Goal: Navigation & Orientation: Find specific page/section

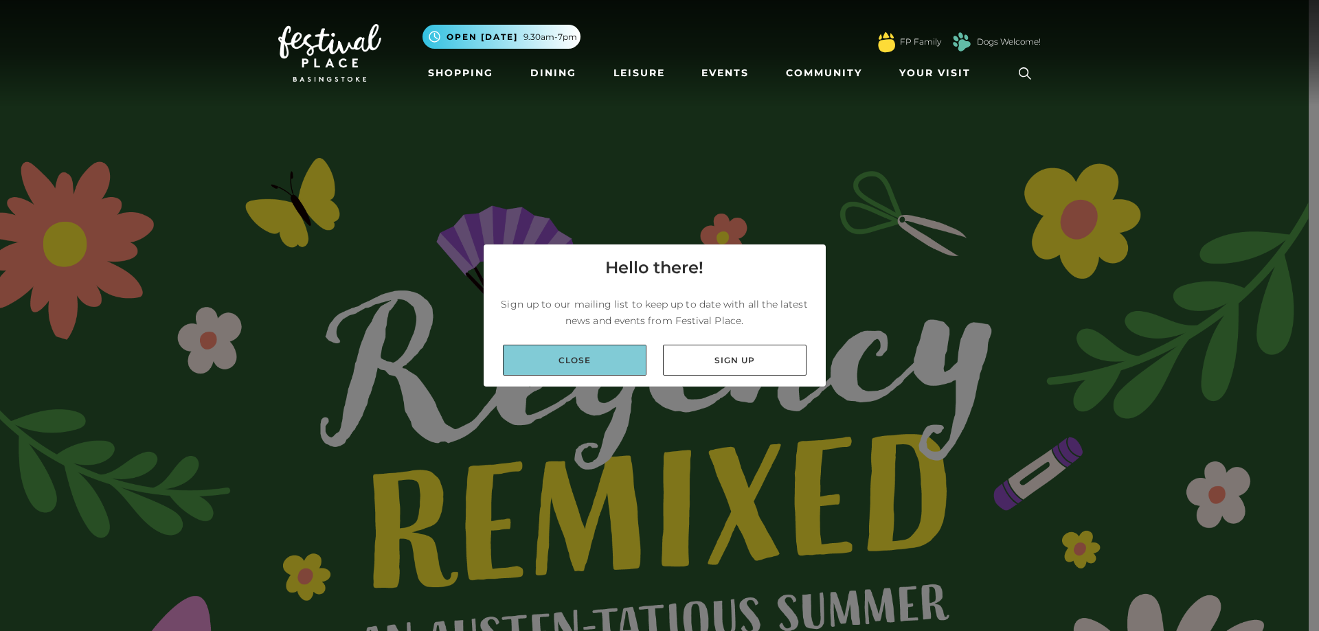
click at [546, 362] on link "Close" at bounding box center [575, 360] width 144 height 31
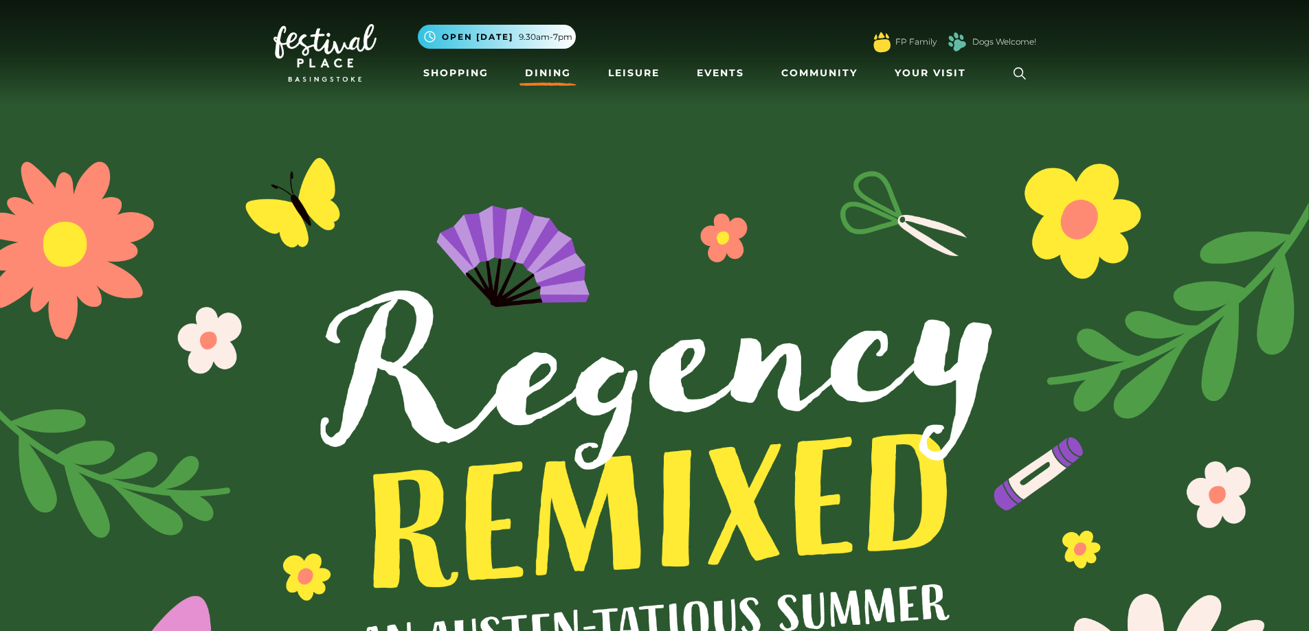
click at [549, 76] on link "Dining" at bounding box center [547, 72] width 57 height 25
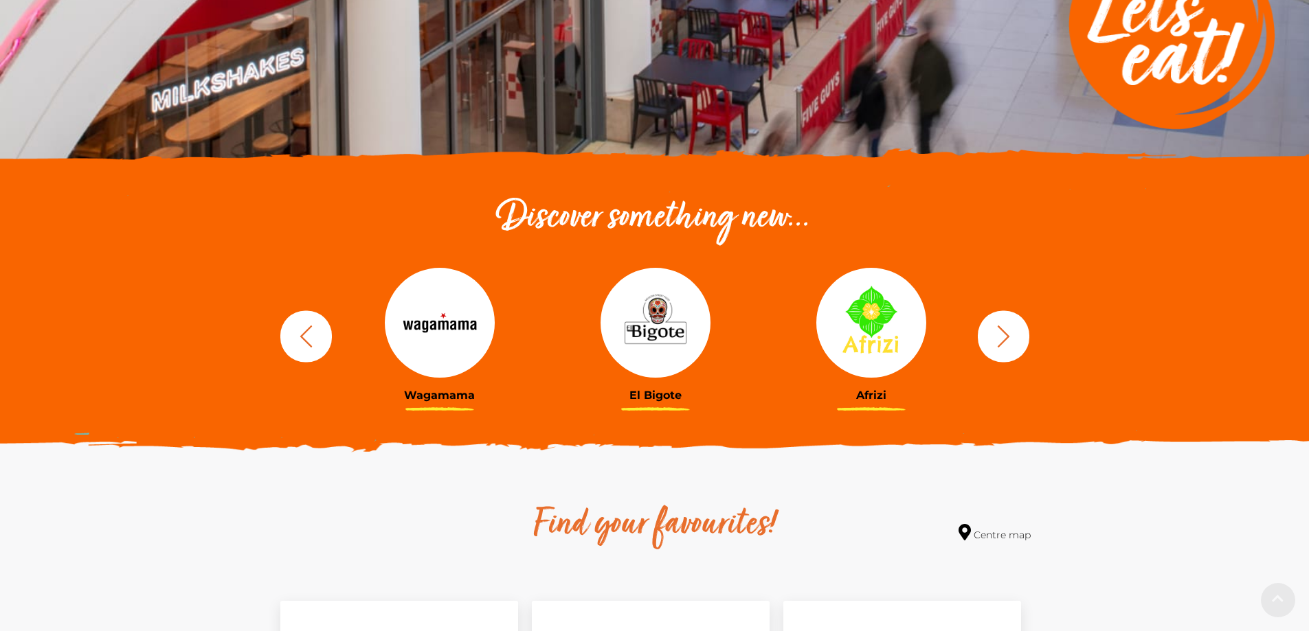
scroll to position [344, 0]
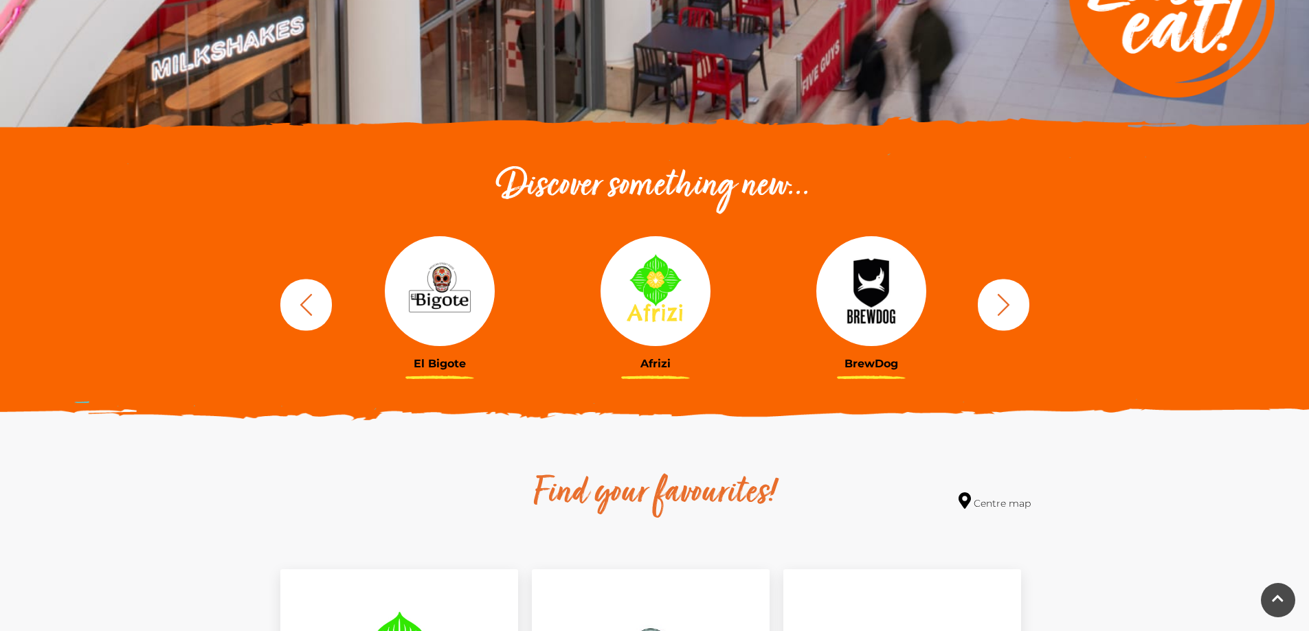
click at [1001, 306] on icon "button" at bounding box center [1003, 304] width 25 height 25
click at [875, 286] on img at bounding box center [871, 291] width 110 height 110
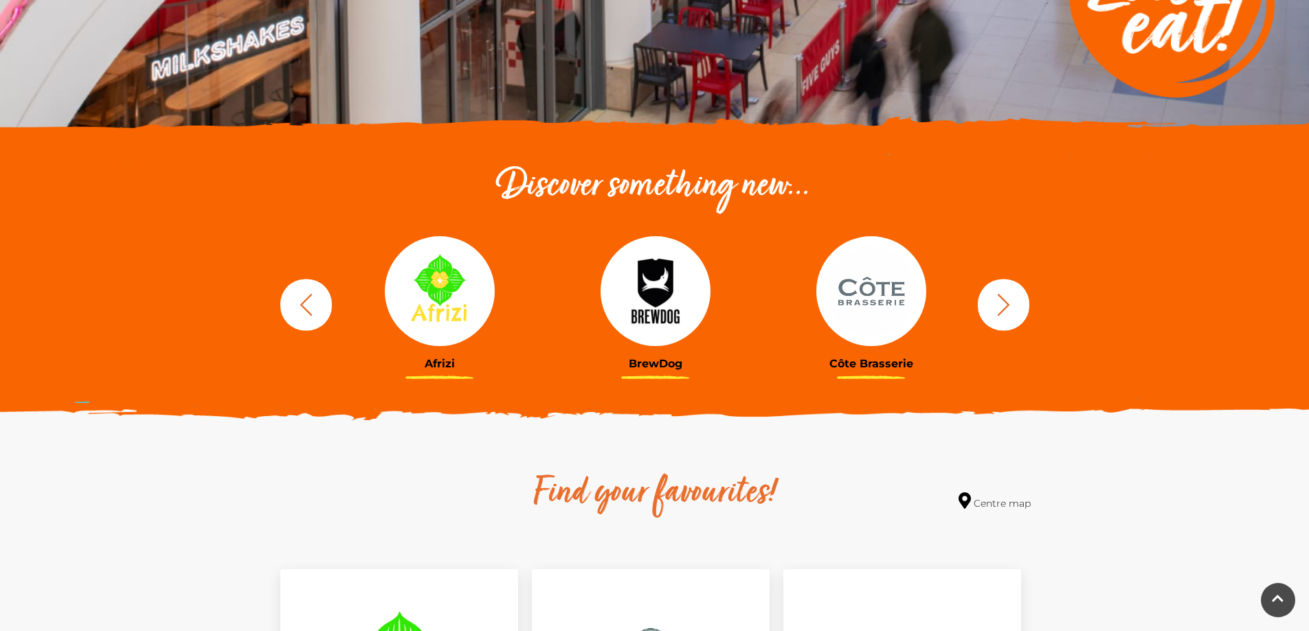
click at [1009, 307] on icon "button" at bounding box center [1003, 304] width 25 height 25
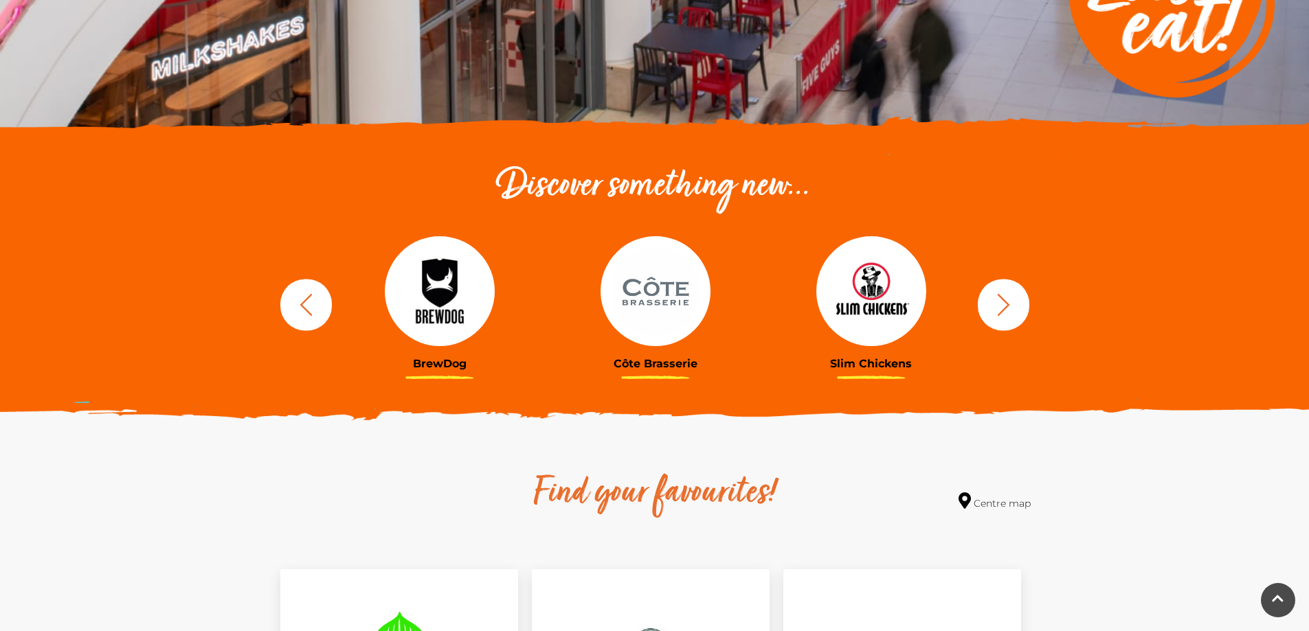
click at [1008, 308] on icon "button" at bounding box center [1003, 304] width 25 height 25
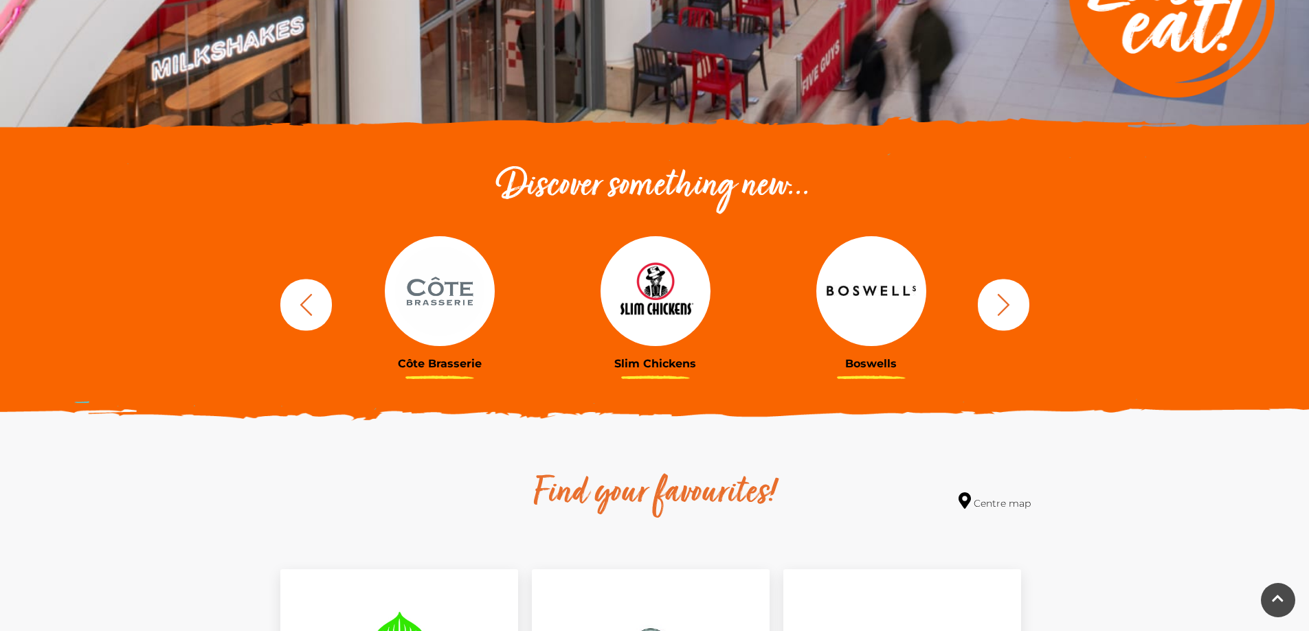
click at [869, 284] on img at bounding box center [871, 291] width 110 height 110
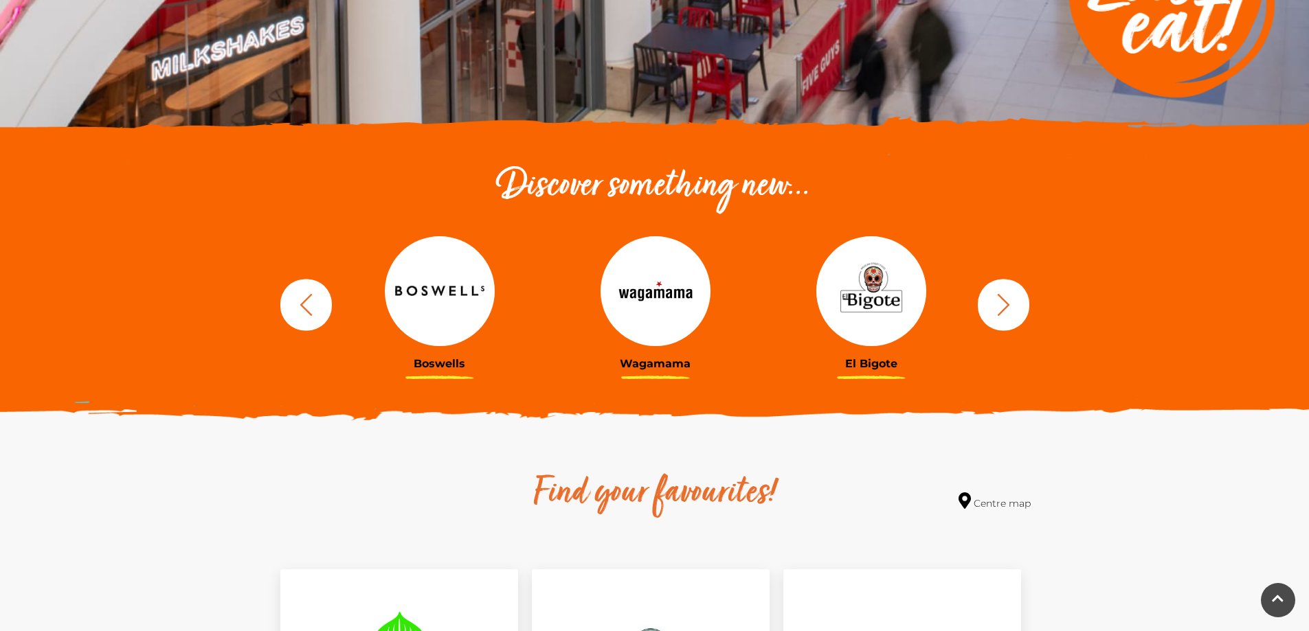
click at [1012, 305] on icon "button" at bounding box center [1003, 304] width 25 height 25
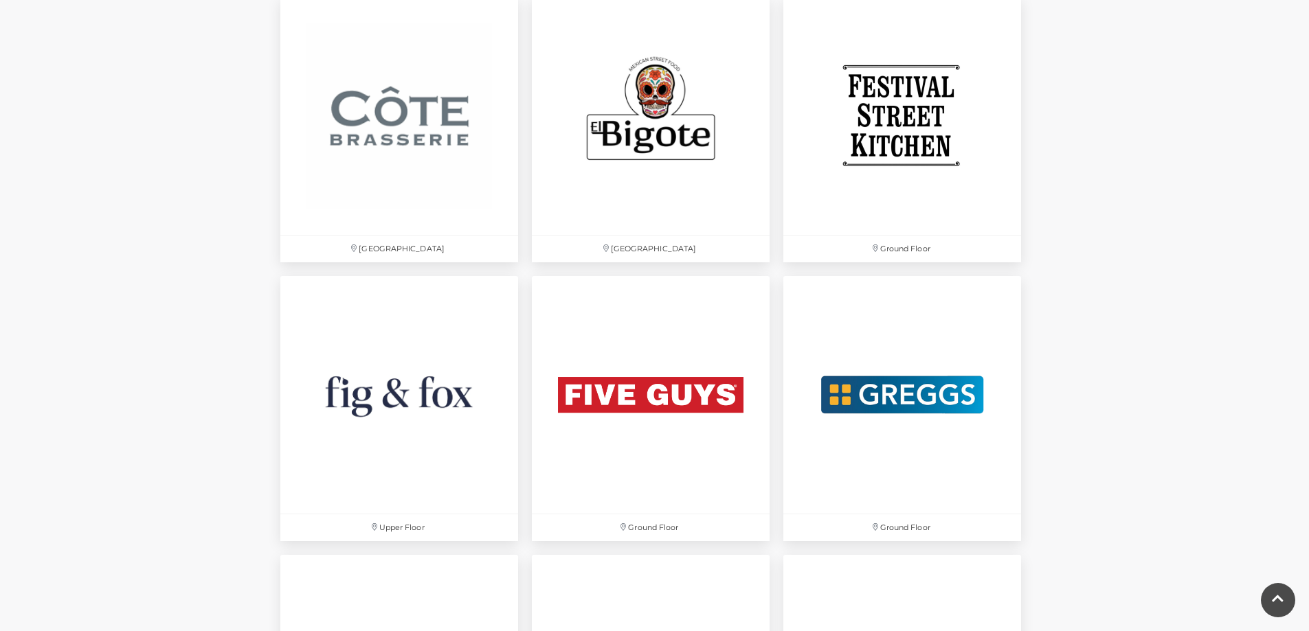
scroll to position [2336, 0]
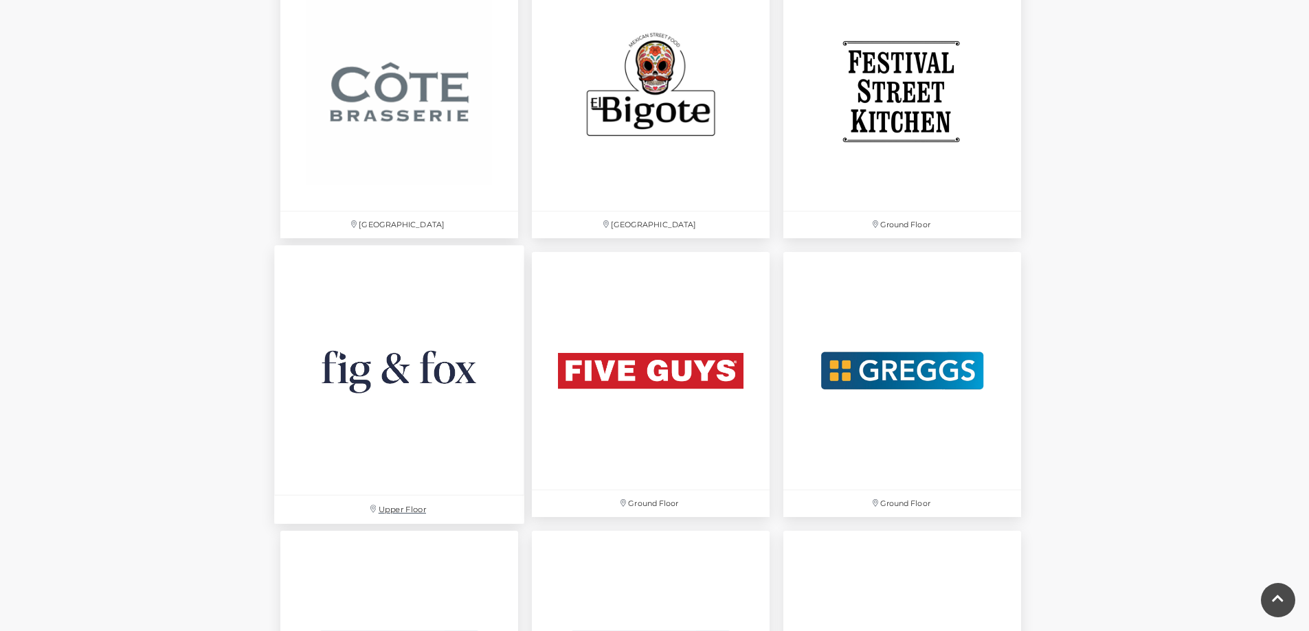
click at [394, 368] on img at bounding box center [399, 370] width 250 height 250
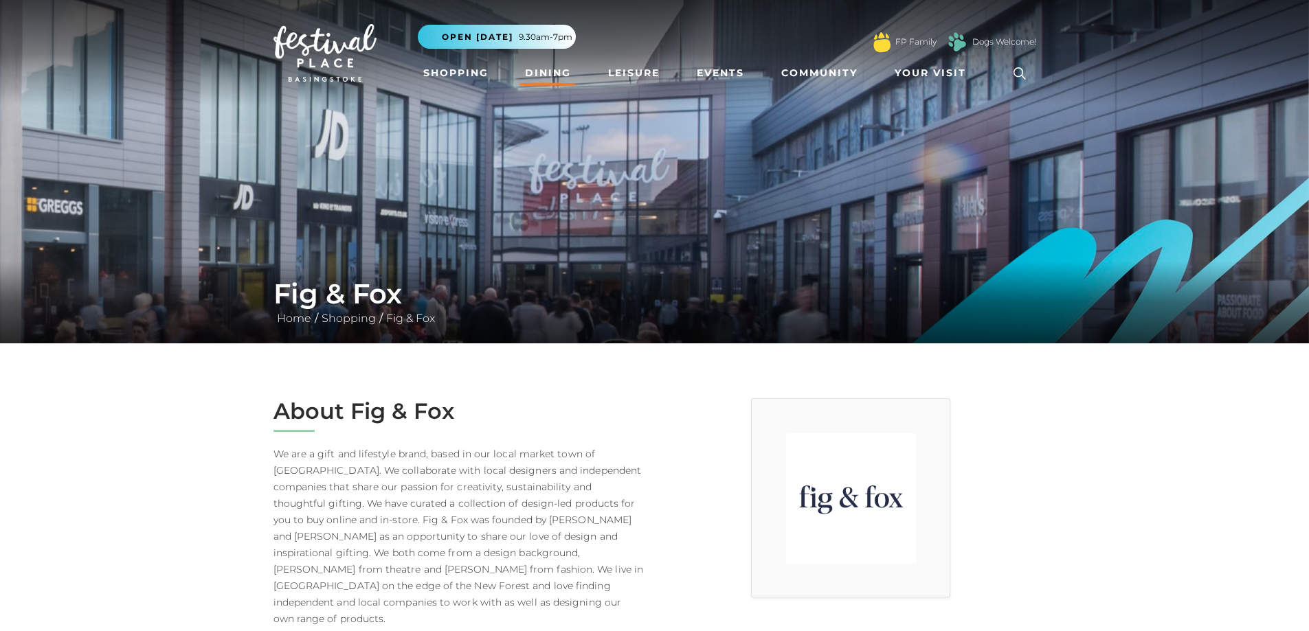
click at [539, 71] on link "Dining" at bounding box center [547, 72] width 57 height 25
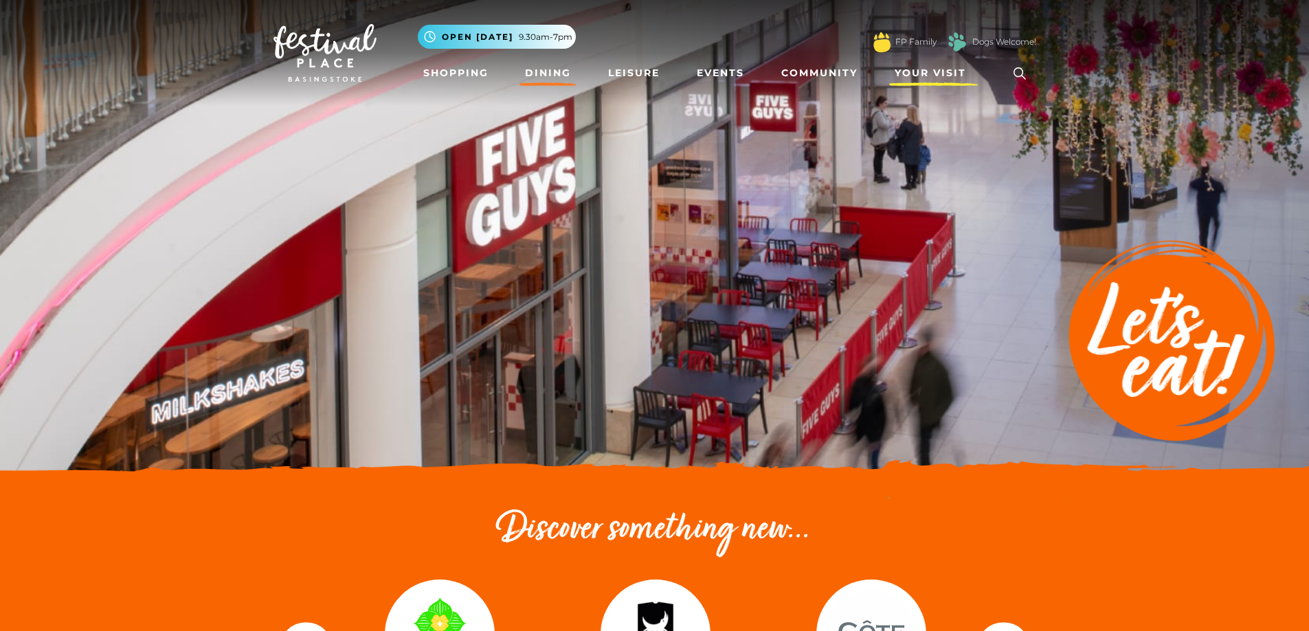
click at [911, 75] on span "Your Visit" at bounding box center [930, 73] width 71 height 14
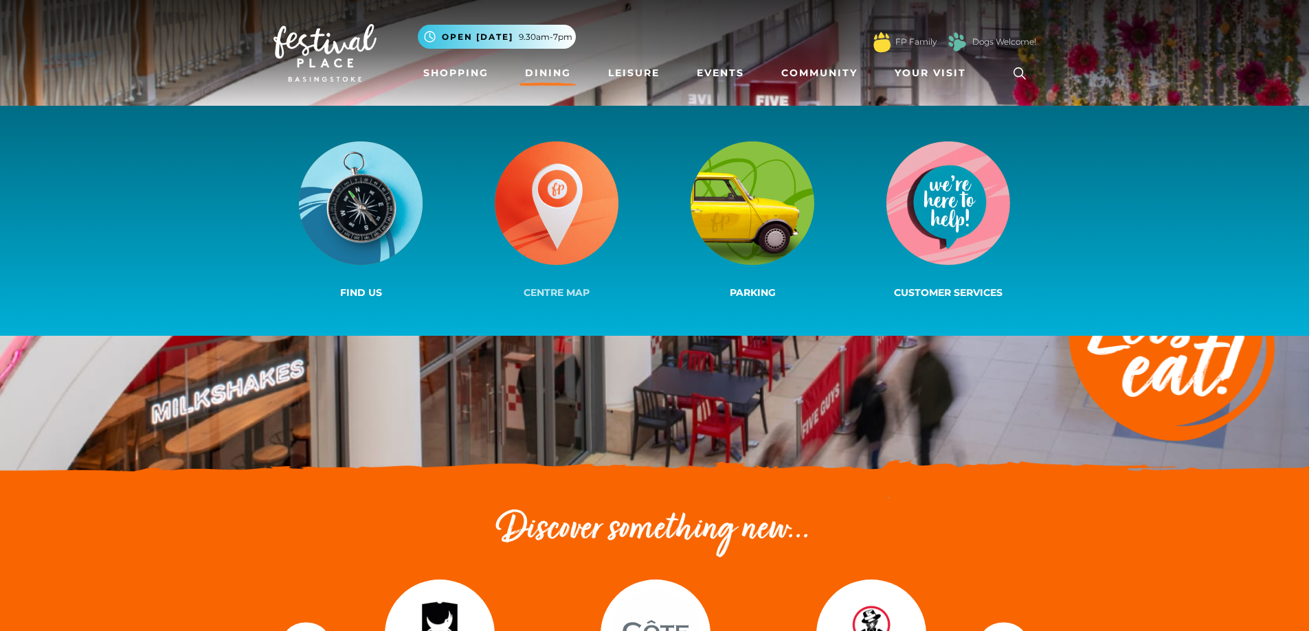
click at [554, 209] on img at bounding box center [557, 204] width 124 height 124
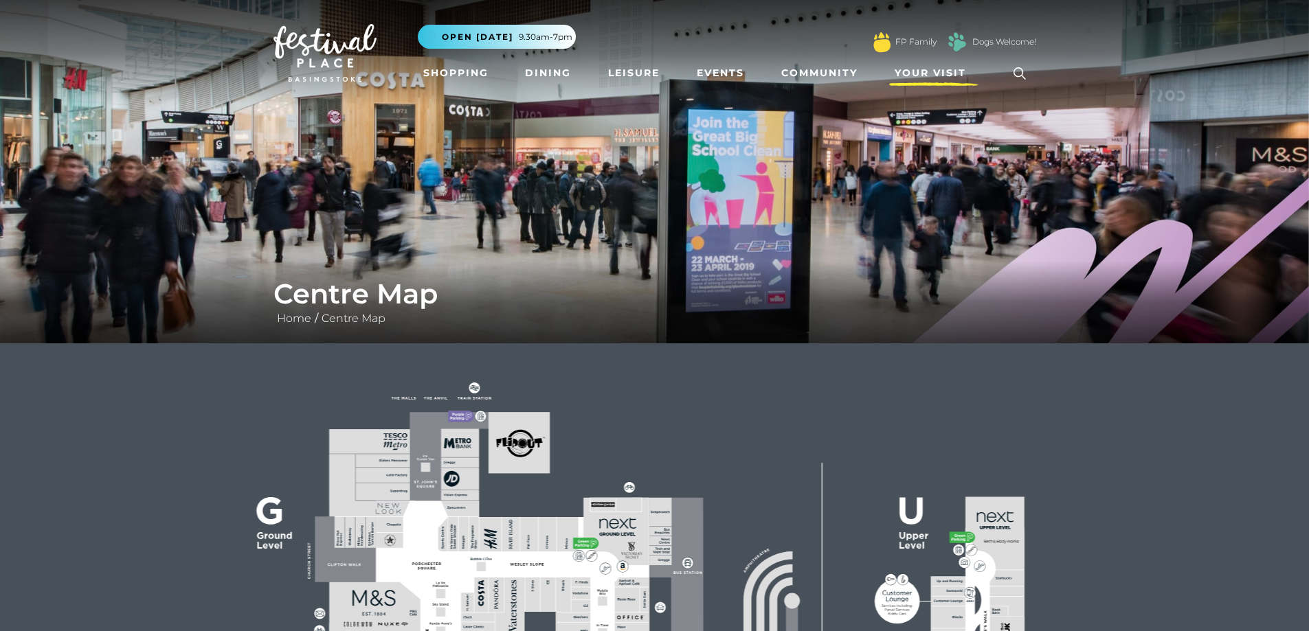
click at [948, 76] on span "Your Visit" at bounding box center [930, 73] width 71 height 14
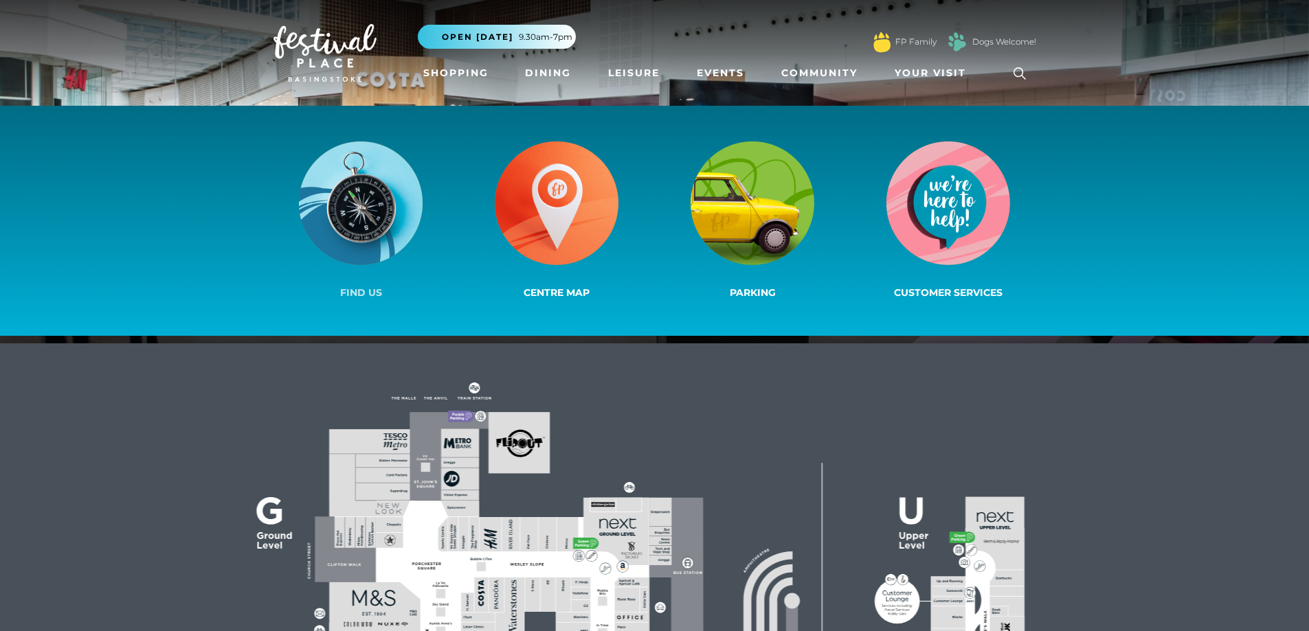
click at [376, 205] on img at bounding box center [361, 204] width 124 height 124
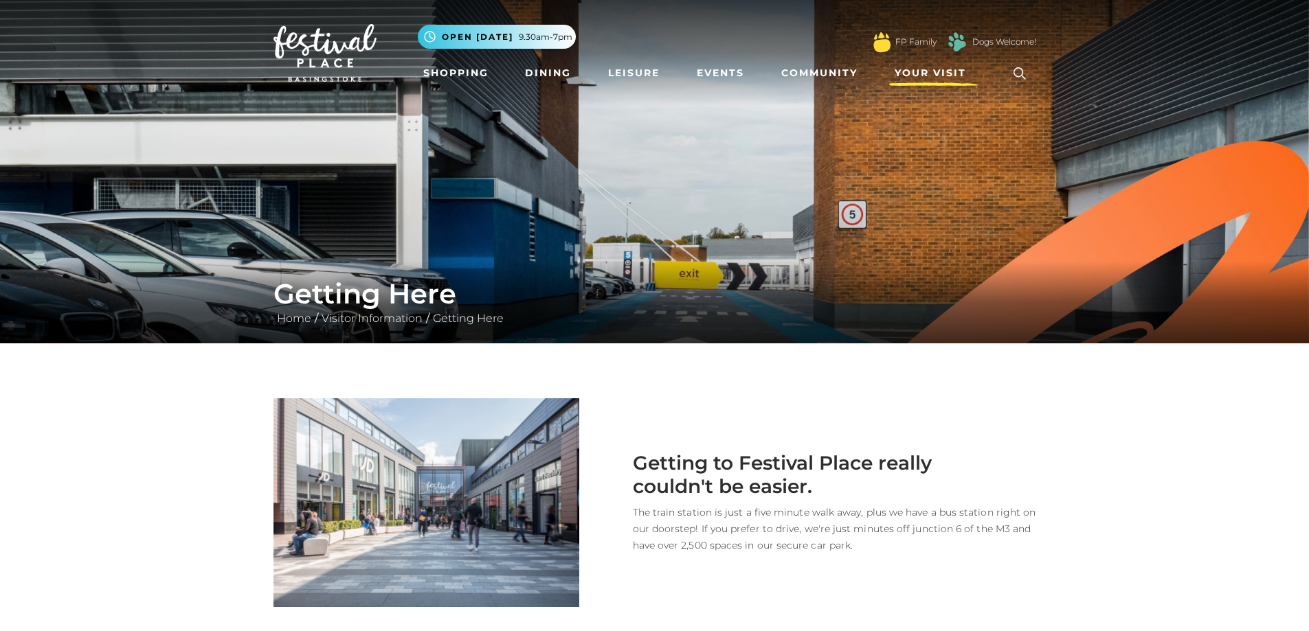
click at [926, 75] on span "Your Visit" at bounding box center [930, 73] width 71 height 14
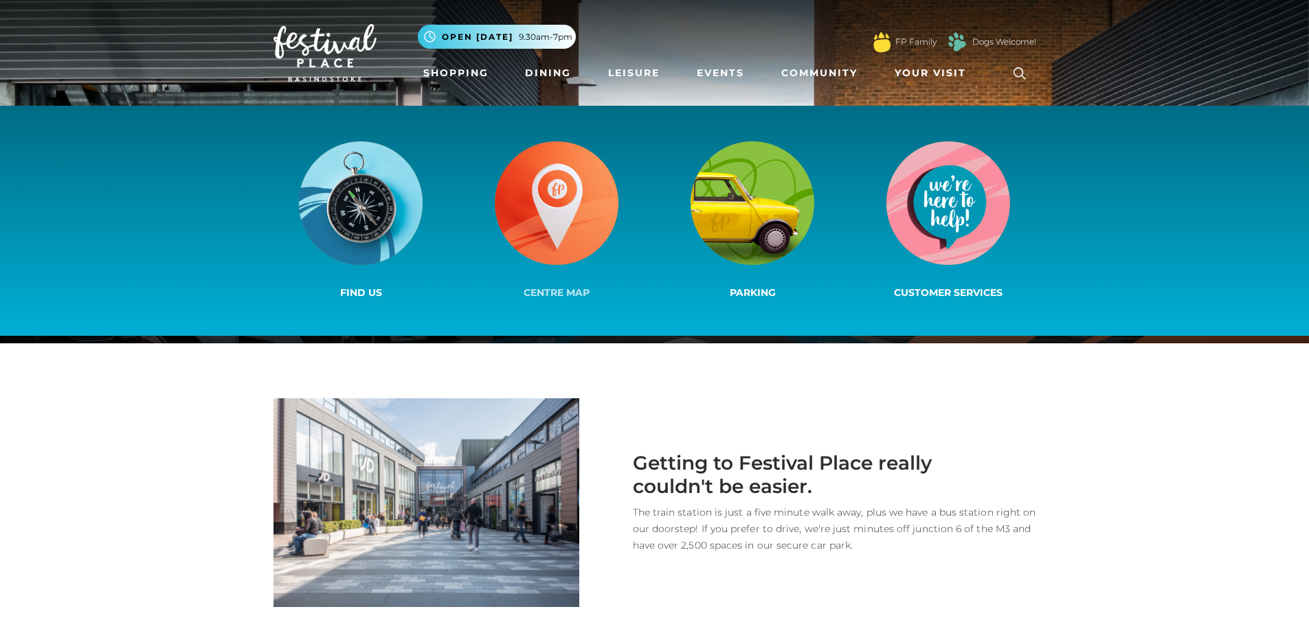
click at [535, 197] on img at bounding box center [557, 204] width 124 height 124
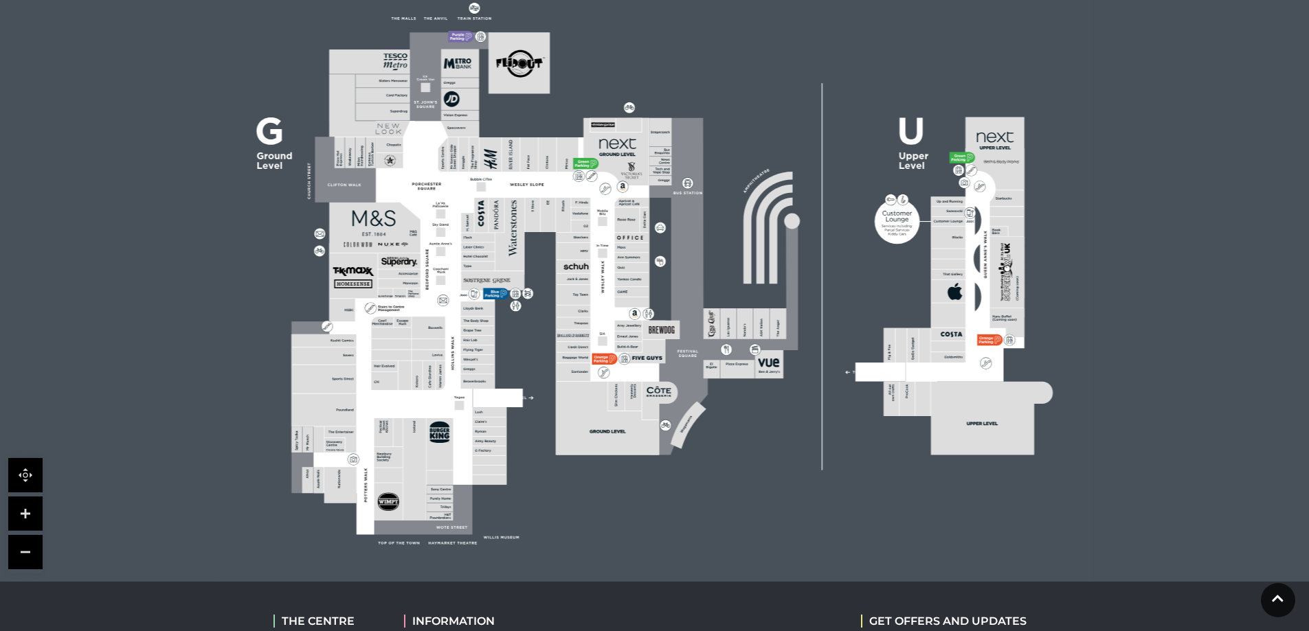
scroll to position [481, 0]
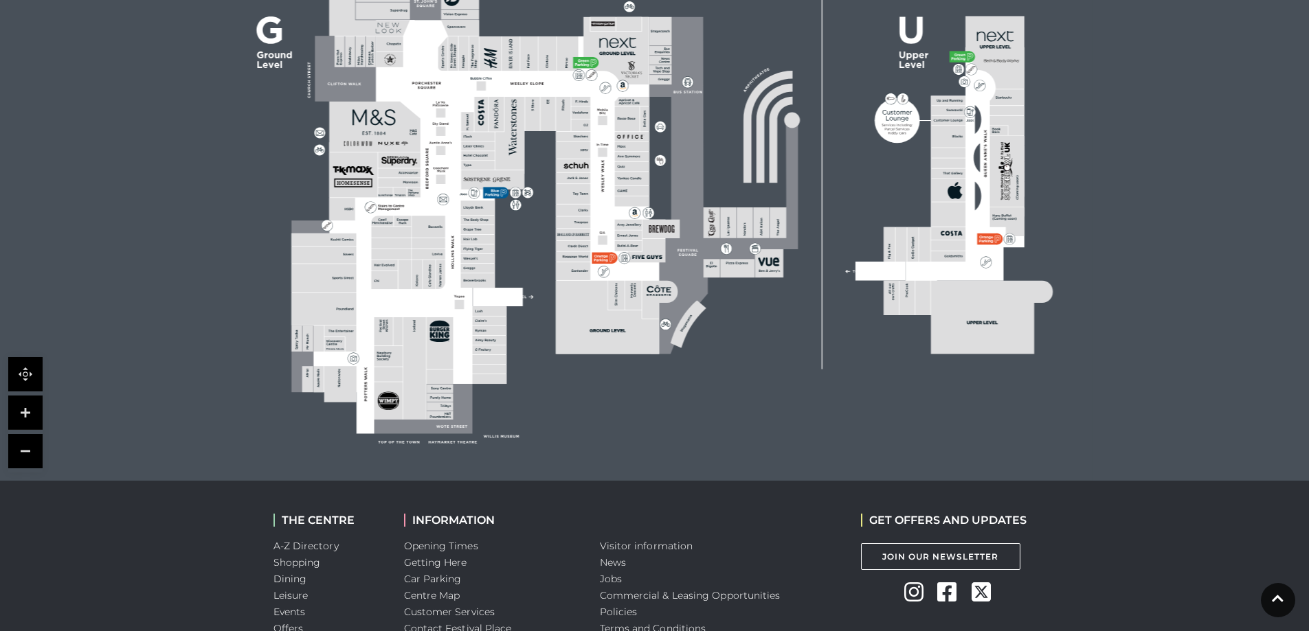
click at [33, 415] on link at bounding box center [25, 413] width 34 height 34
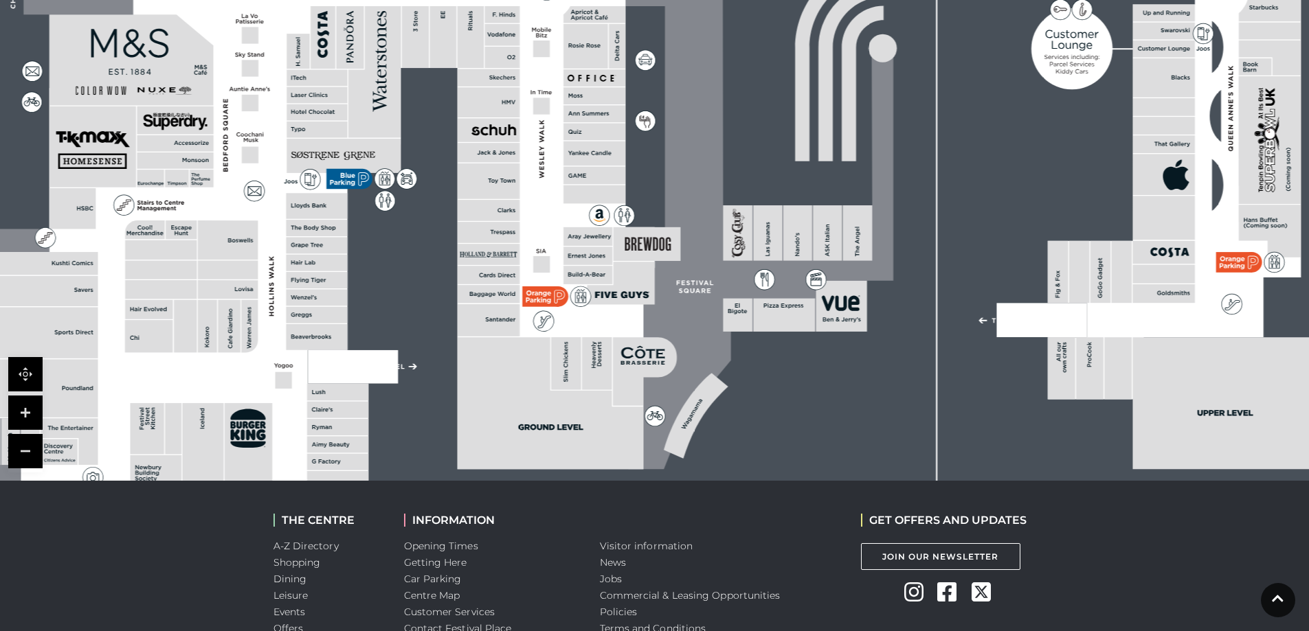
drag, startPoint x: 414, startPoint y: 414, endPoint x: 397, endPoint y: 395, distance: 25.3
click at [397, 395] on rect at bounding box center [635, 140] width 1578 height 1113
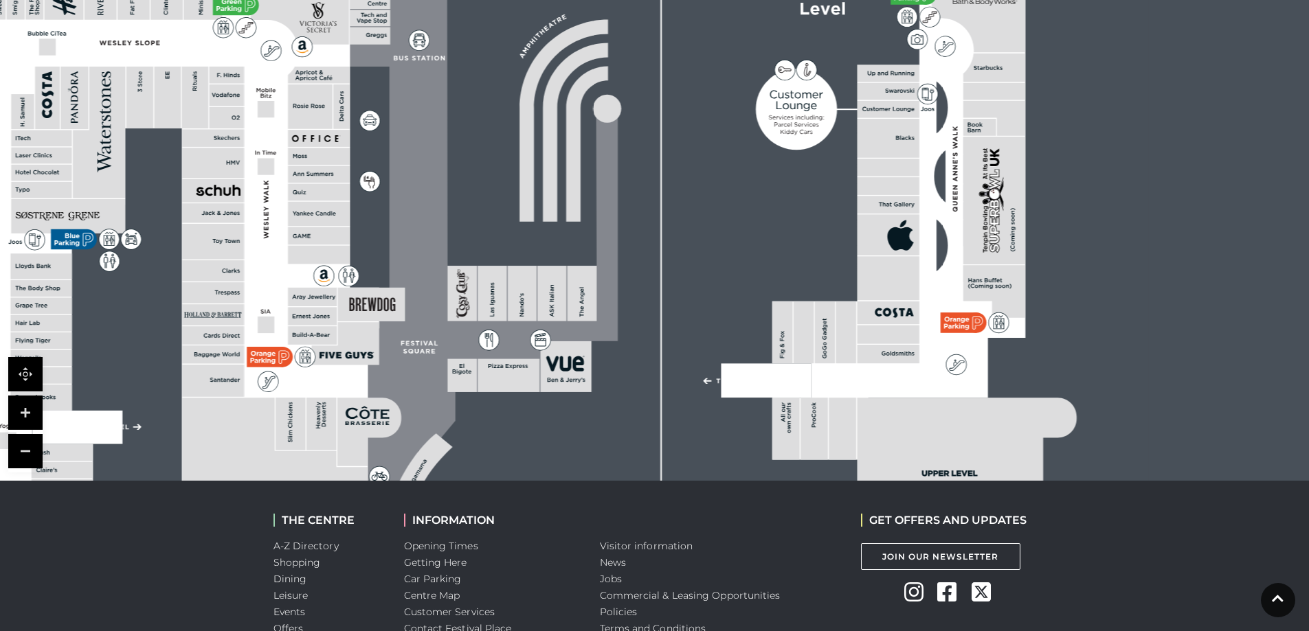
drag, startPoint x: 684, startPoint y: 284, endPoint x: 405, endPoint y: 344, distance: 285.1
click at [407, 344] on icon at bounding box center [407, 343] width 3 height 5
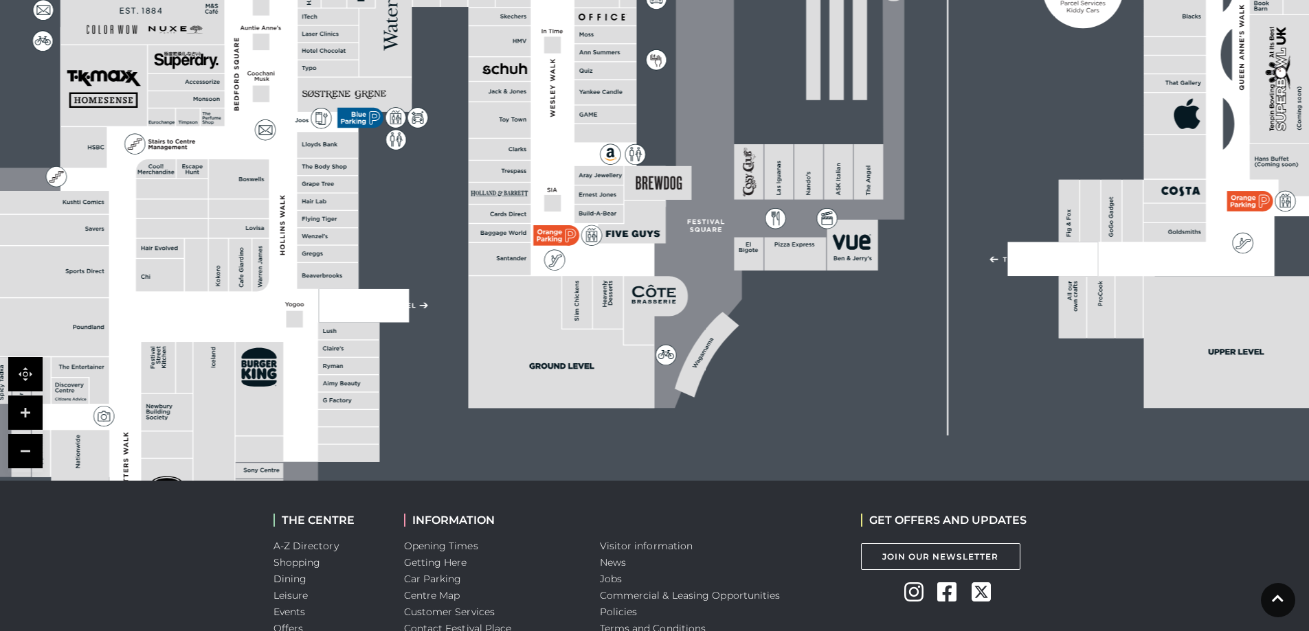
drag, startPoint x: 949, startPoint y: 348, endPoint x: 1236, endPoint y: 227, distance: 311.9
click at [1236, 227] on icon at bounding box center [1185, 97] width 253 height 482
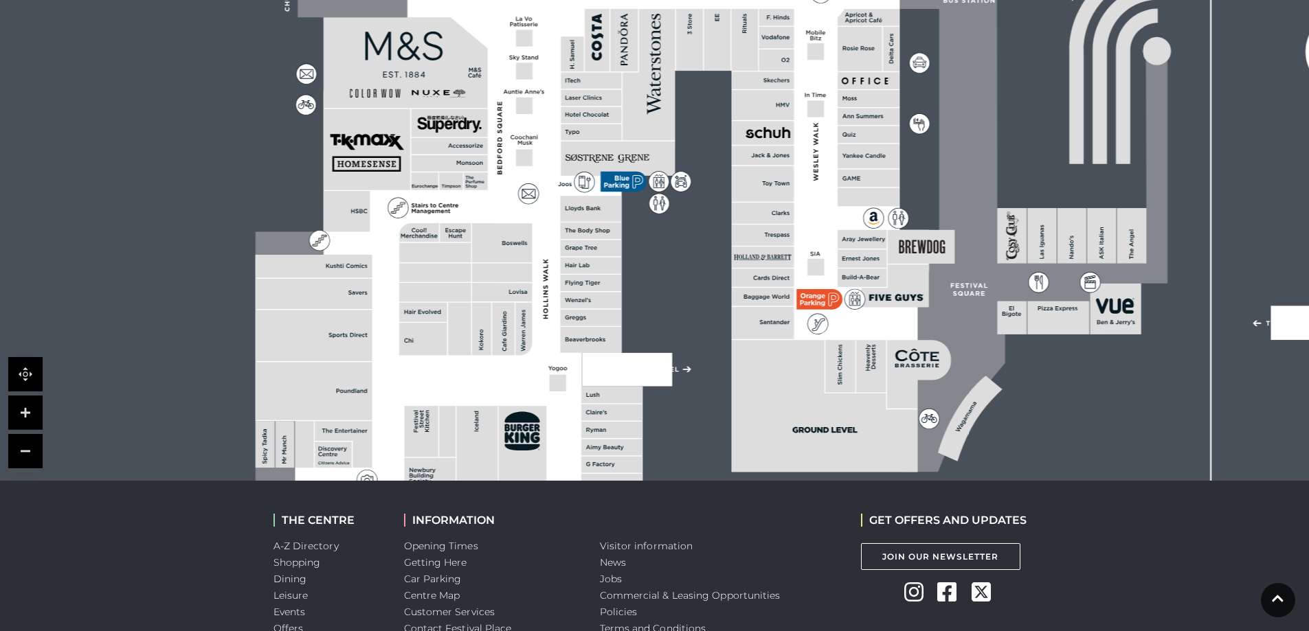
drag, startPoint x: 329, startPoint y: 386, endPoint x: 588, endPoint y: 450, distance: 266.8
click at [589, 450] on rect at bounding box center [611, 447] width 61 height 16
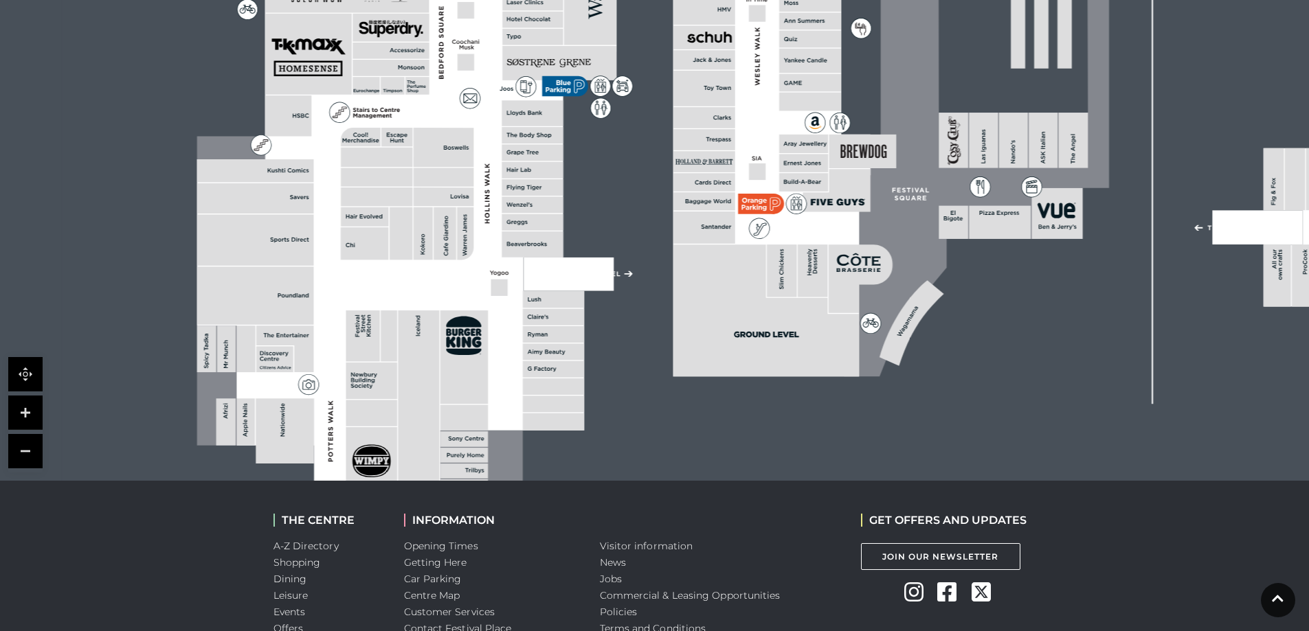
drag, startPoint x: 579, startPoint y: 159, endPoint x: 526, endPoint y: 63, distance: 110.1
click at [526, 63] on rect at bounding box center [559, 63] width 114 height 34
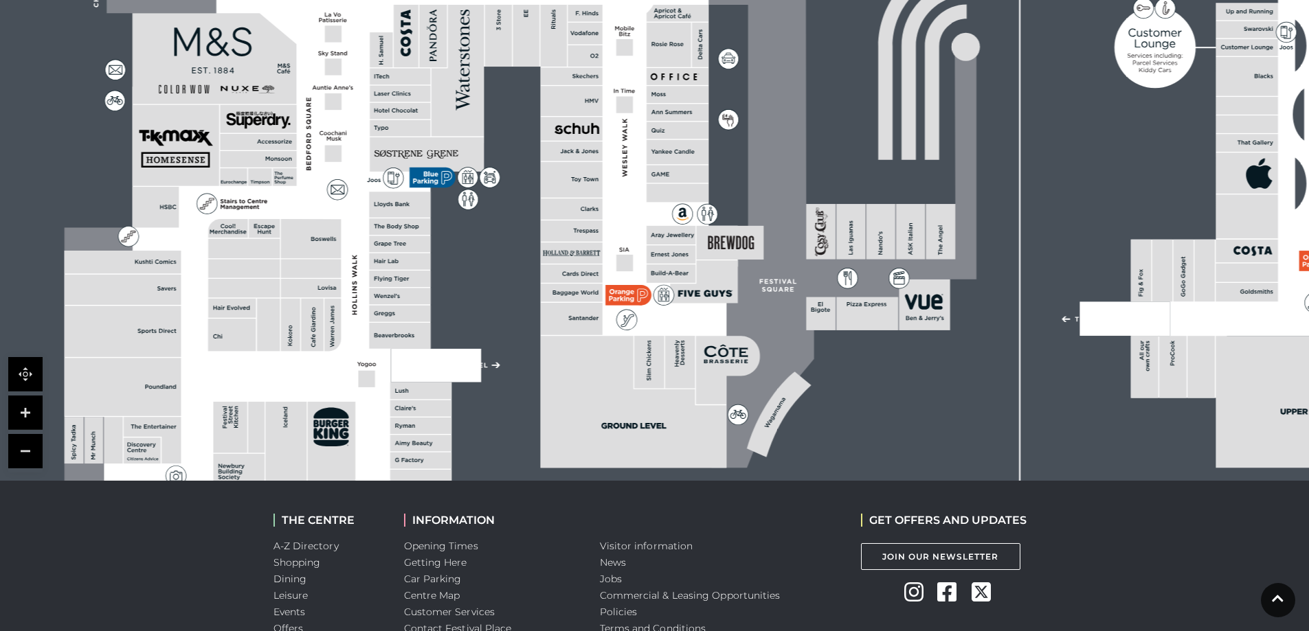
drag, startPoint x: 510, startPoint y: 379, endPoint x: 375, endPoint y: 471, distance: 162.7
click at [376, 471] on polygon at bounding box center [401, 222] width 673 height 780
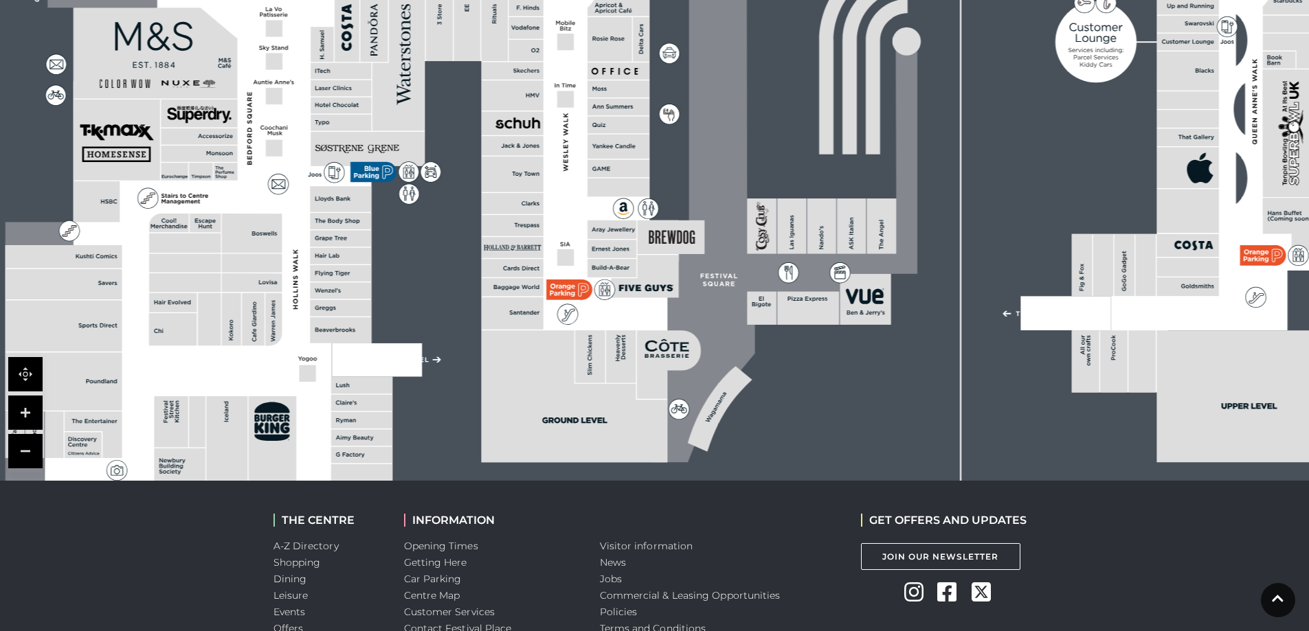
drag, startPoint x: 675, startPoint y: 295, endPoint x: 616, endPoint y: 290, distance: 59.3
click at [616, 290] on polygon at bounding box center [644, 276] width 67 height 43
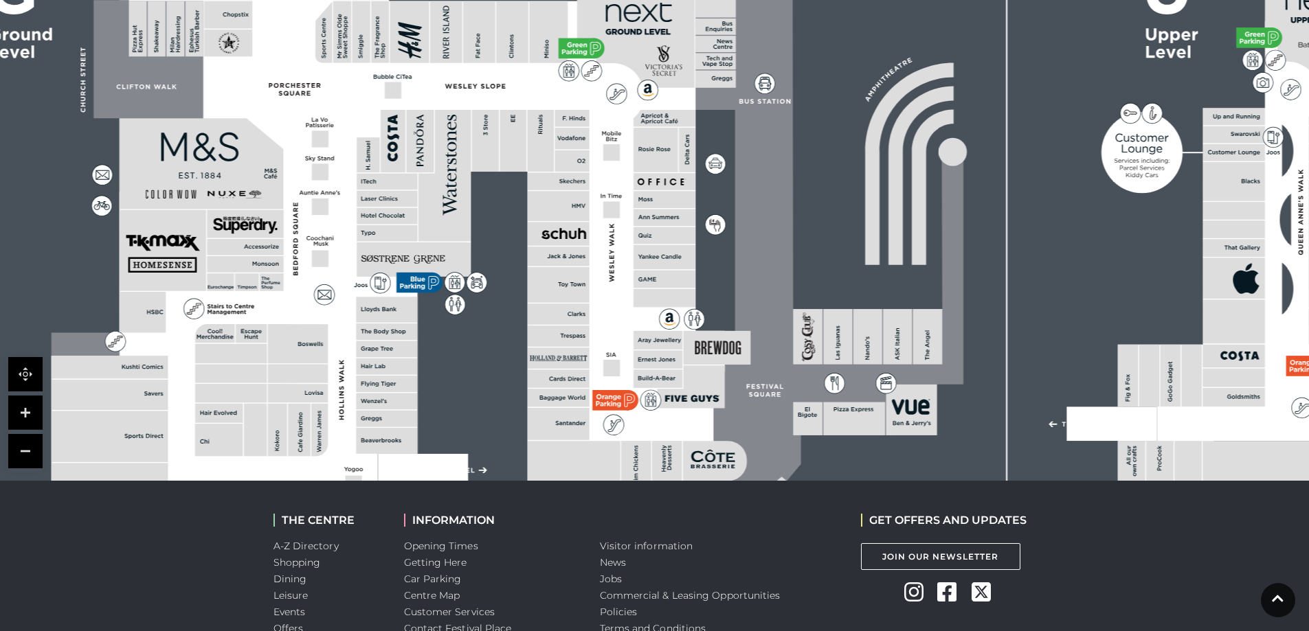
drag, startPoint x: 360, startPoint y: 252, endPoint x: 418, endPoint y: 328, distance: 95.6
click at [414, 336] on icon at bounding box center [704, 244] width 1979 height 1113
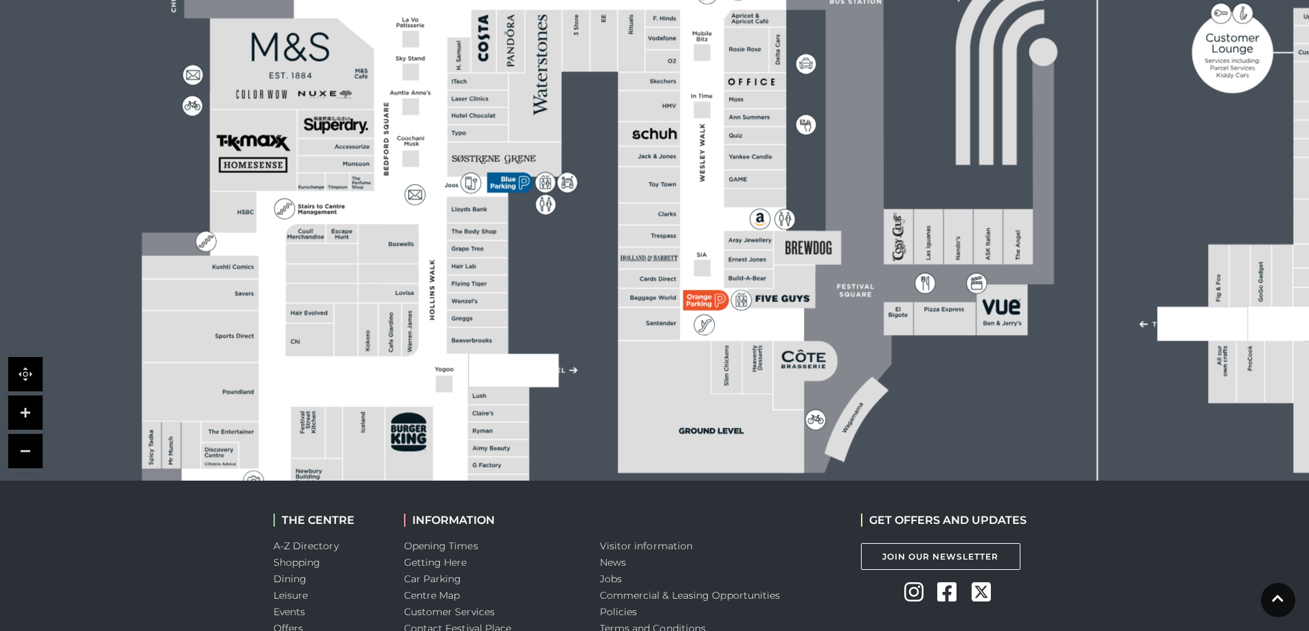
drag, startPoint x: 481, startPoint y: 339, endPoint x: 537, endPoint y: 247, distance: 107.6
click at [537, 247] on rect at bounding box center [795, 144] width 1578 height 1113
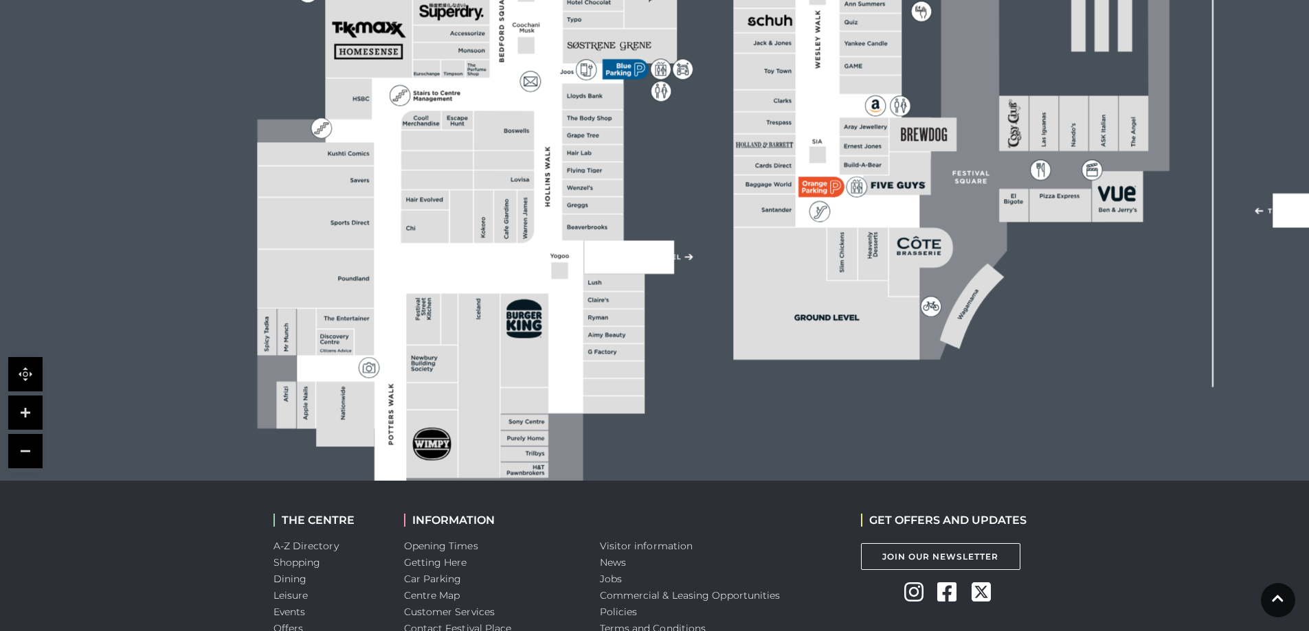
drag, startPoint x: 442, startPoint y: 404, endPoint x: 559, endPoint y: 291, distance: 162.3
click at [559, 291] on polygon at bounding box center [594, 113] width 673 height 780
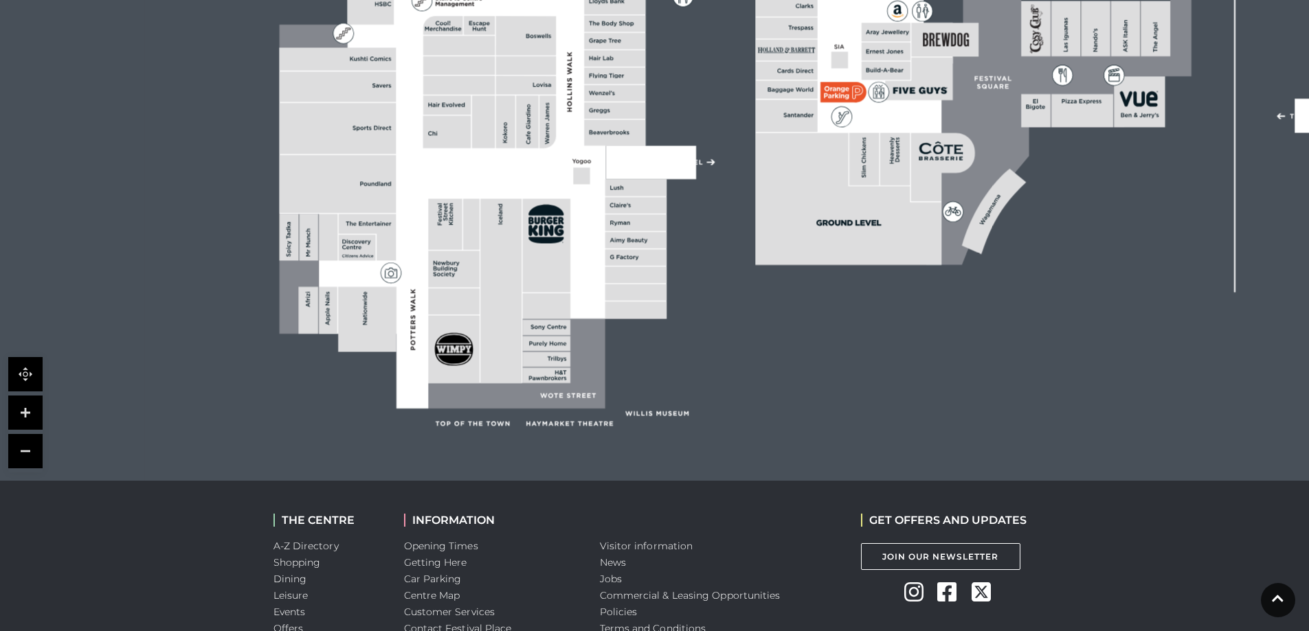
drag, startPoint x: 467, startPoint y: 326, endPoint x: 488, endPoint y: 251, distance: 78.7
click at [488, 251] on rect at bounding box center [500, 291] width 41 height 184
